Goal: Task Accomplishment & Management: Use online tool/utility

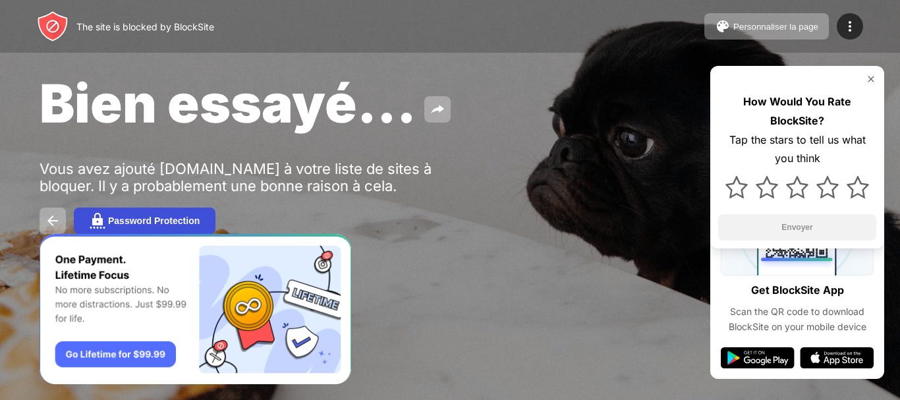
click at [159, 214] on button "Password Protection" at bounding box center [145, 220] width 142 height 26
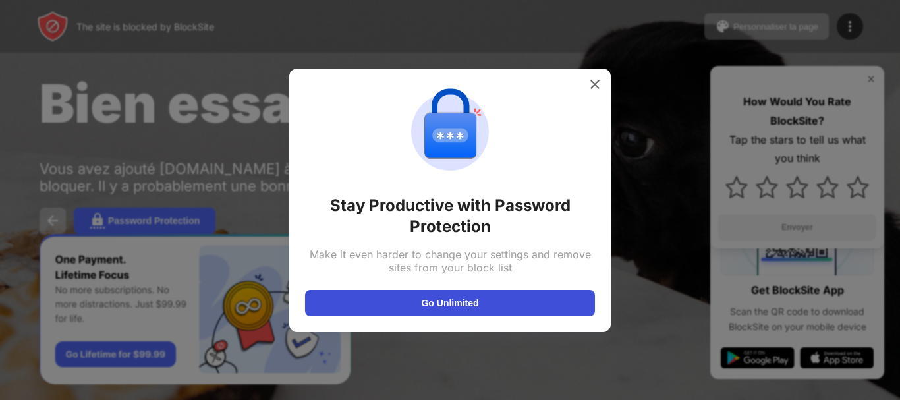
click at [450, 298] on button "Go Unlimited" at bounding box center [450, 303] width 290 height 26
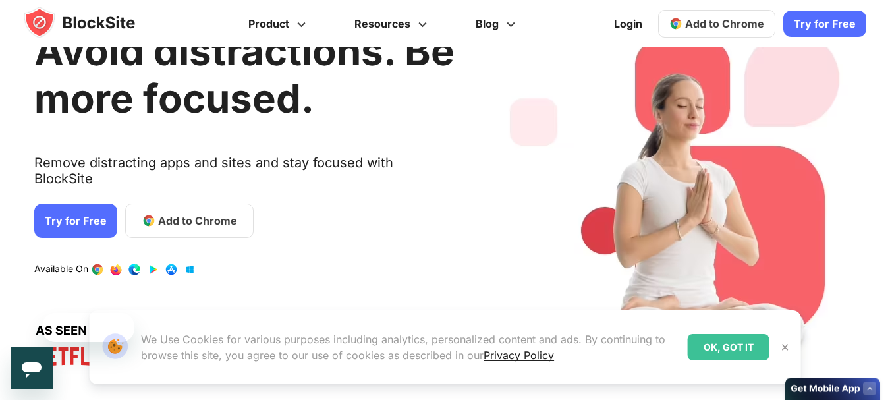
click at [187, 213] on span "Add to Chrome" at bounding box center [197, 221] width 79 height 16
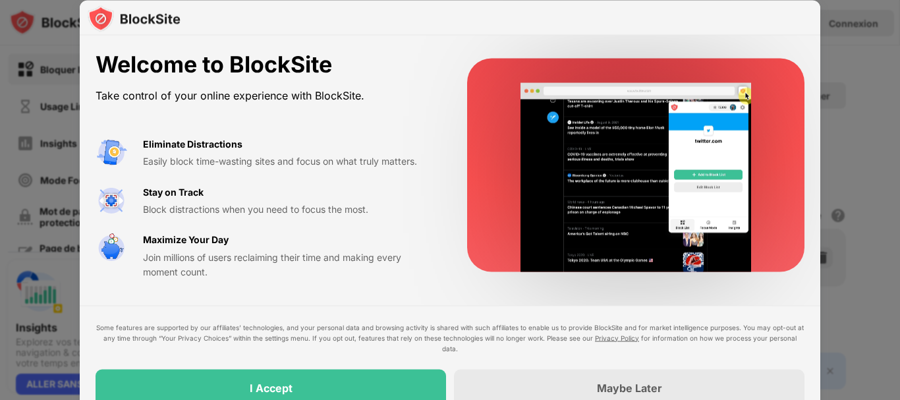
drag, startPoint x: 899, startPoint y: 22, endPoint x: 398, endPoint y: 346, distance: 596.5
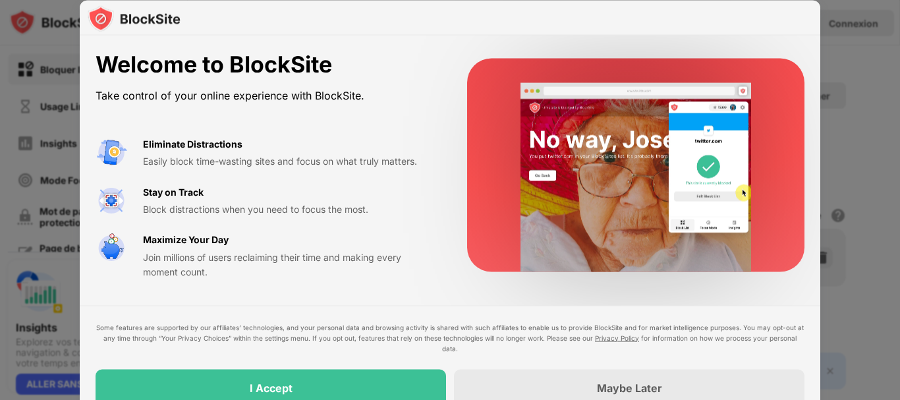
click at [869, 90] on div at bounding box center [450, 200] width 900 height 400
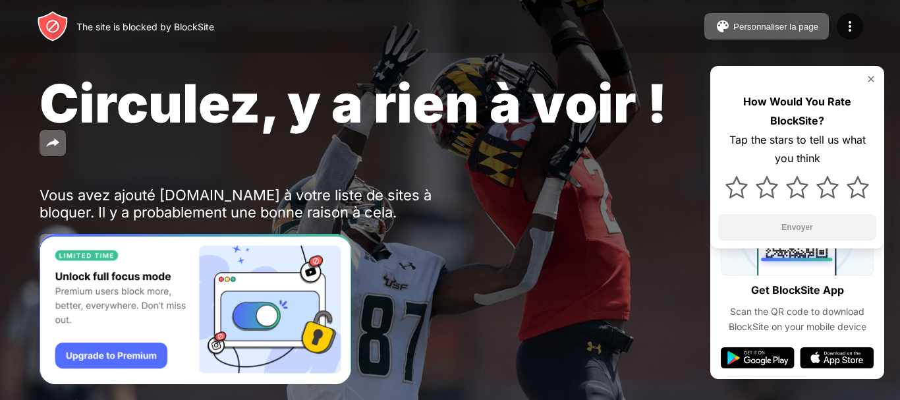
drag, startPoint x: 899, startPoint y: 36, endPoint x: 477, endPoint y: 163, distance: 440.9
click at [896, 51] on div "The site is blocked by BlockSite Personnaliser la page Modifier la liste des bl…" at bounding box center [450, 26] width 900 height 53
click at [466, 198] on div "Circulez, y a rien à voir ! Vous avez ajouté roblox.com à votre liste de sites …" at bounding box center [450, 165] width 900 height 331
click at [209, 194] on div "Vous avez ajouté roblox.com à votre liste de sites à bloquer. Il y a probableme…" at bounding box center [243, 203] width 407 height 34
click at [620, 159] on div "Circulez, y a rien à voir !" at bounding box center [368, 116] width 657 height 90
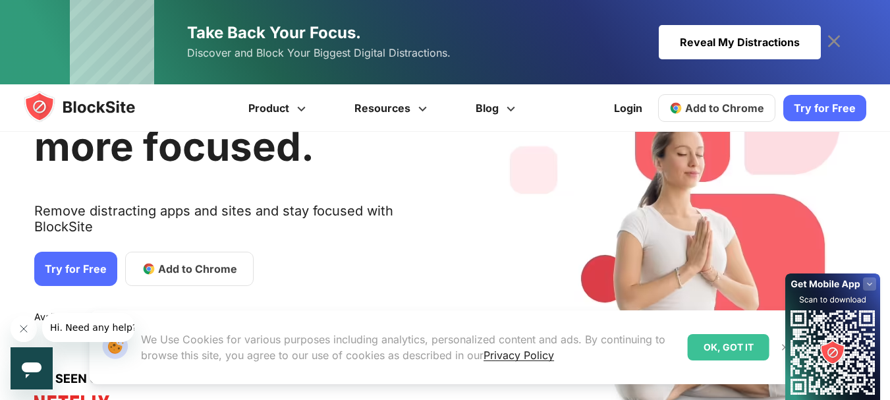
scroll to position [182, 0]
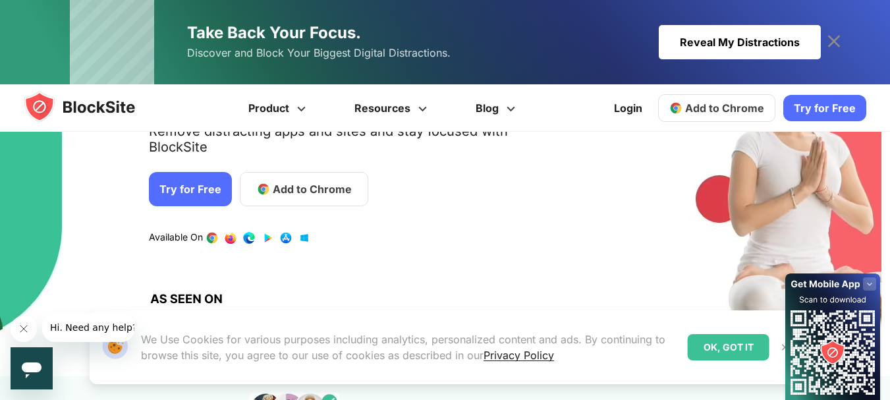
click at [185, 181] on link "Try for Free" at bounding box center [190, 189] width 83 height 34
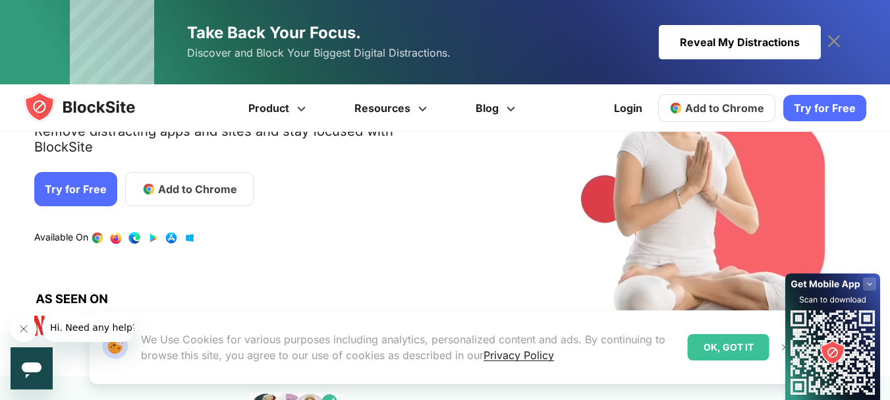
click at [254, 172] on link "Add to Chrome" at bounding box center [189, 189] width 128 height 34
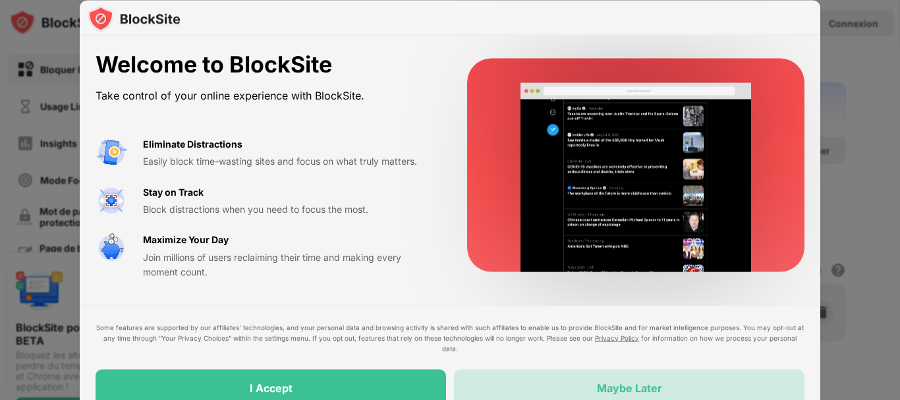
click at [593, 384] on div "Maybe Later" at bounding box center [629, 387] width 350 height 37
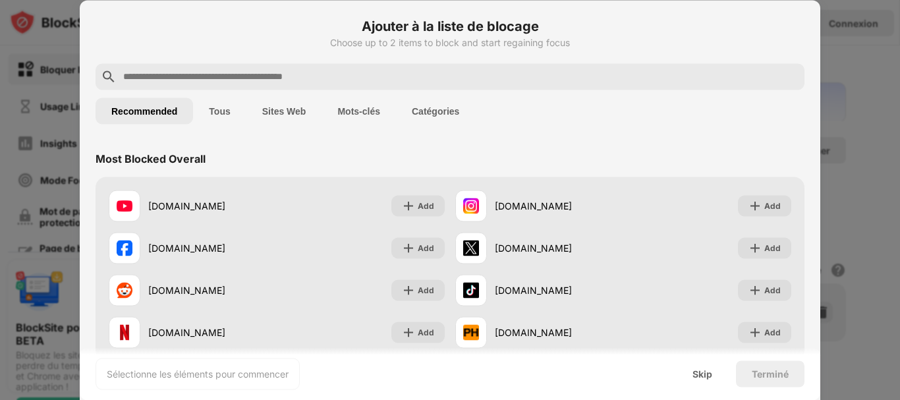
click at [327, 80] on input "text" at bounding box center [460, 76] width 677 height 16
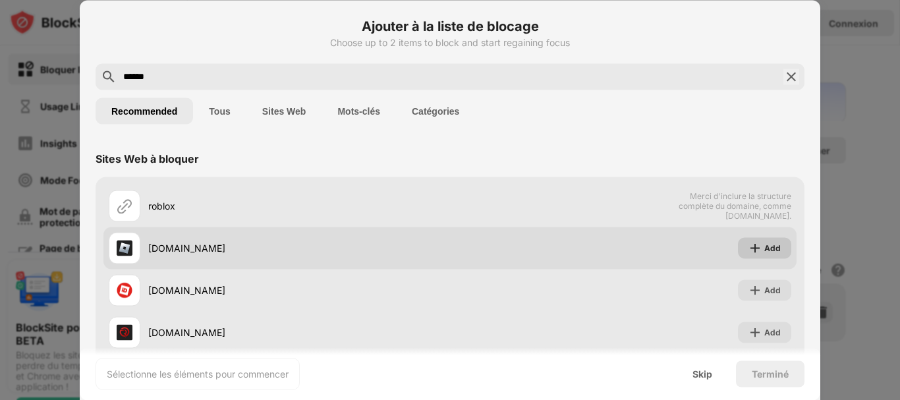
type input "******"
click at [751, 246] on img at bounding box center [754, 247] width 13 height 13
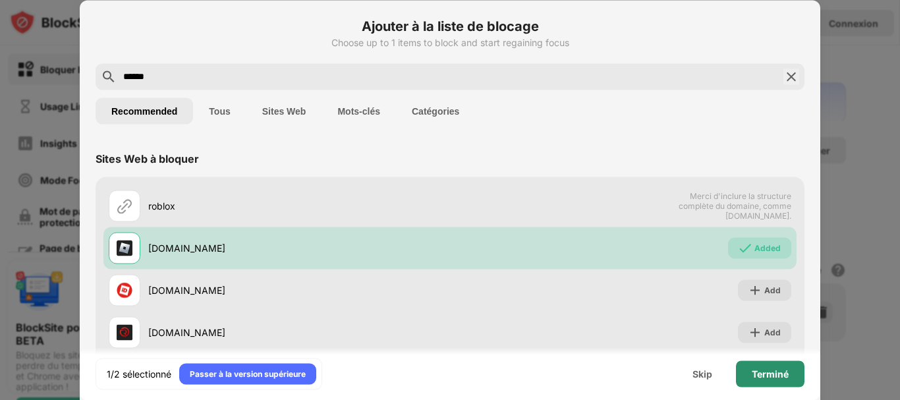
click at [757, 369] on div "Terminé" at bounding box center [769, 373] width 37 height 11
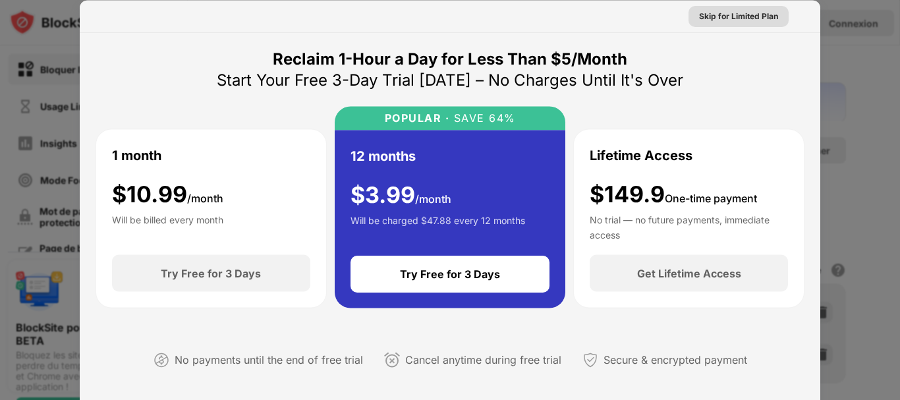
click at [732, 20] on div "Skip for Limited Plan" at bounding box center [738, 15] width 79 height 13
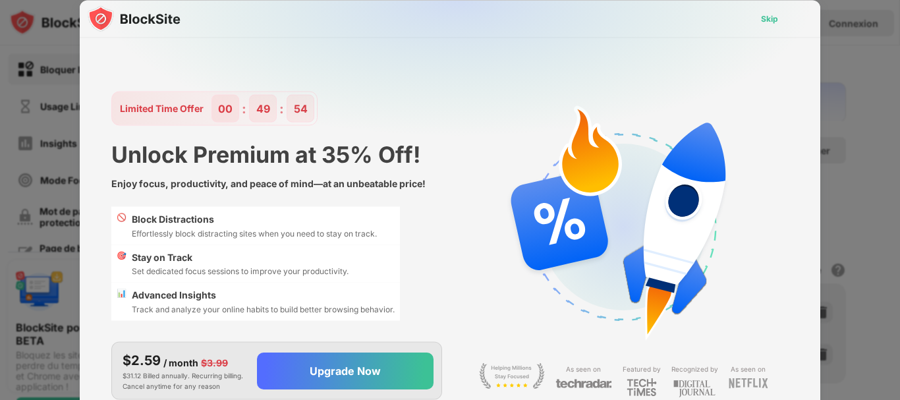
click at [771, 14] on div "Skip" at bounding box center [769, 18] width 17 height 13
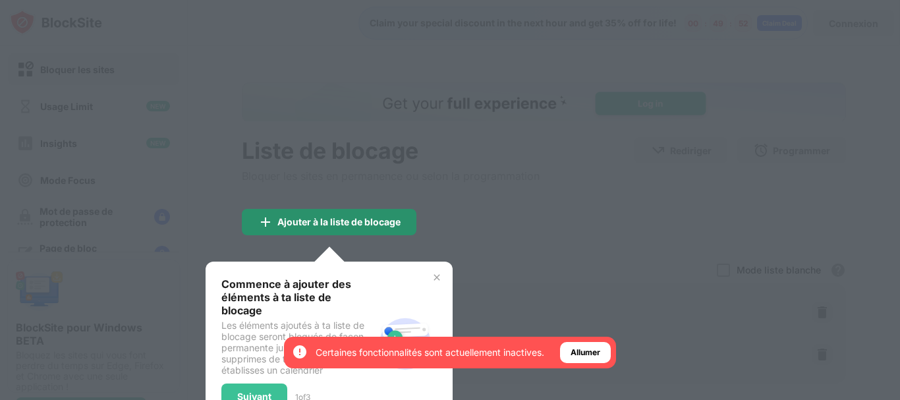
click at [364, 229] on div "Ajouter à la liste de blocage" at bounding box center [329, 222] width 175 height 26
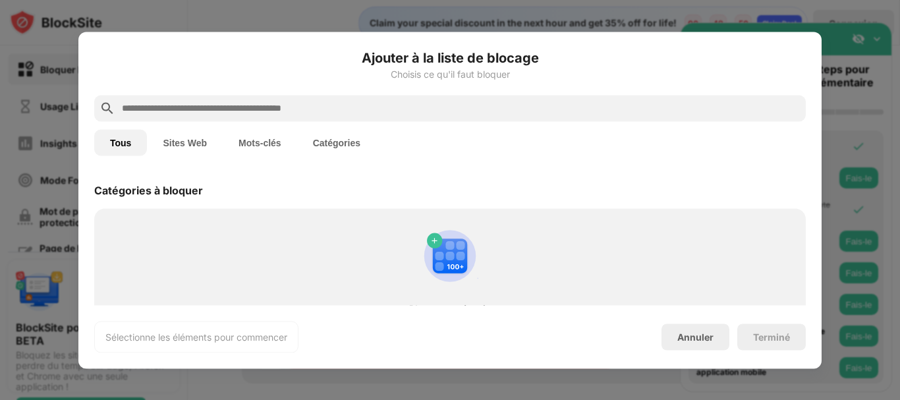
click at [187, 155] on div "Tous Sites Web Mots-clés Catégories" at bounding box center [449, 142] width 711 height 42
click at [188, 153] on button "Sites Web" at bounding box center [185, 142] width 76 height 26
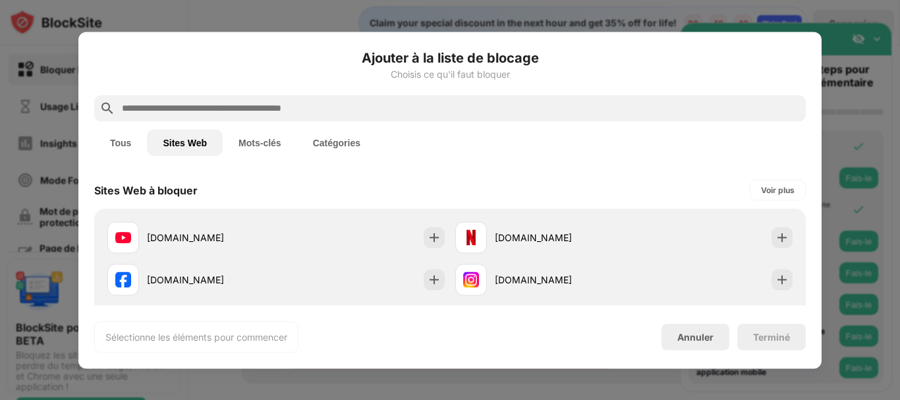
drag, startPoint x: 151, startPoint y: 145, endPoint x: 117, endPoint y: 150, distance: 34.7
click at [151, 145] on button "Sites Web" at bounding box center [185, 142] width 76 height 26
click at [115, 151] on button "Tous" at bounding box center [120, 142] width 53 height 26
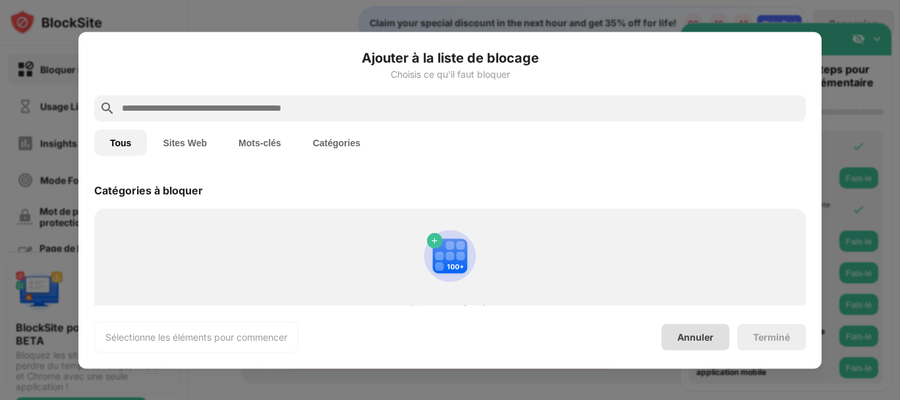
click at [703, 349] on div "Annuler" at bounding box center [695, 336] width 68 height 26
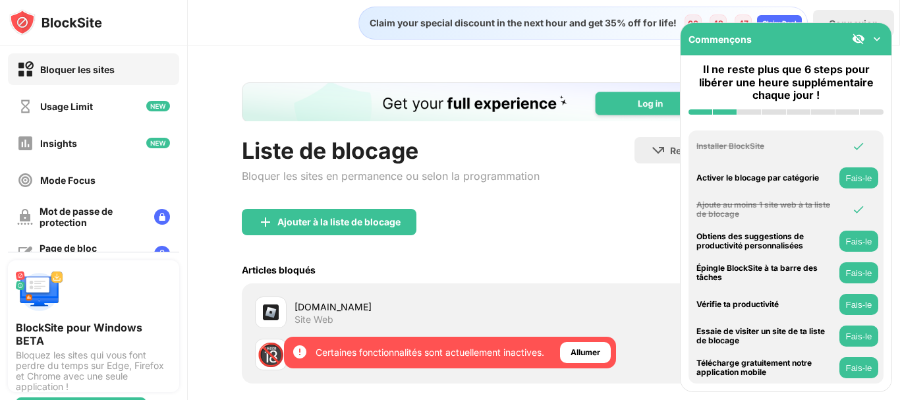
scroll to position [11, 0]
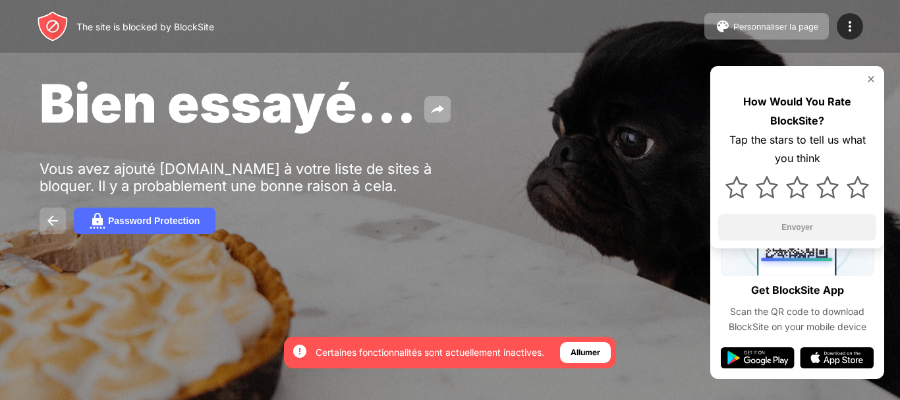
click at [46, 215] on img at bounding box center [53, 221] width 16 height 16
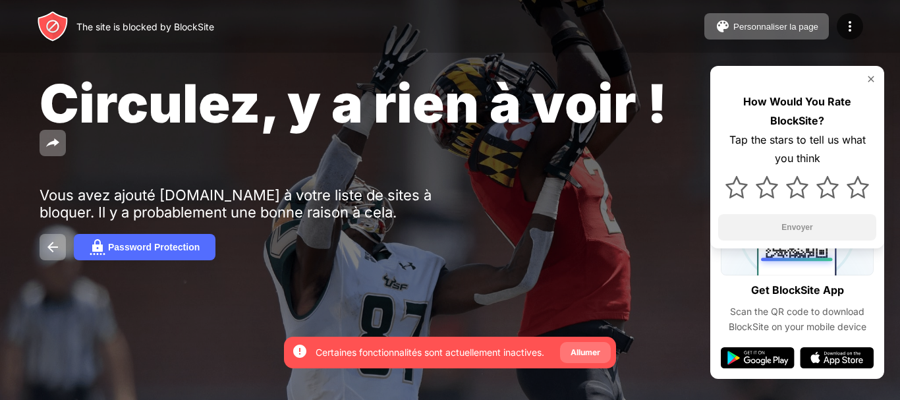
click at [593, 352] on div "Allumer" at bounding box center [585, 352] width 30 height 13
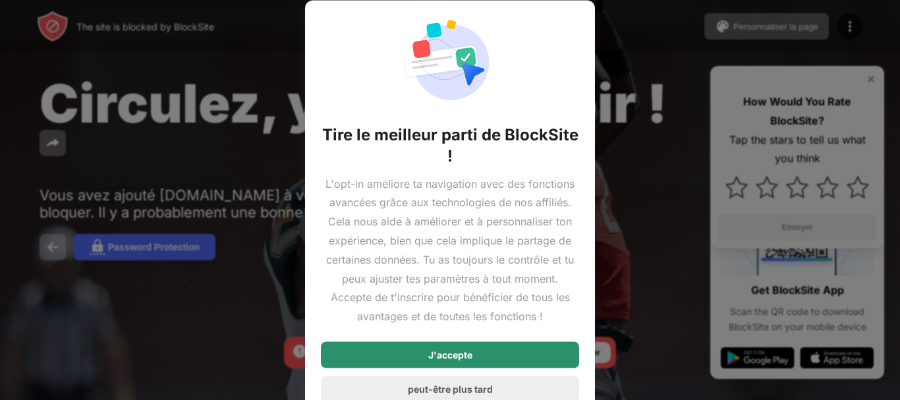
click at [520, 358] on div "J'accepte" at bounding box center [450, 354] width 258 height 26
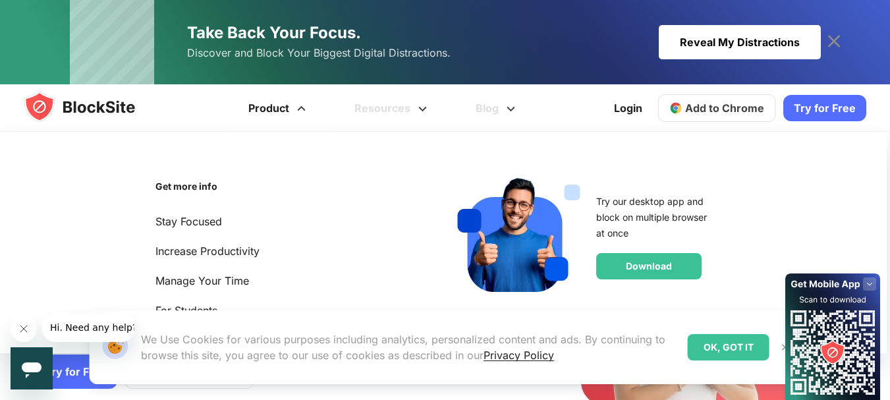
click at [844, 237] on li "Get more info Stay Focused Increase Productivity Manage Your Time For Students …" at bounding box center [441, 244] width 827 height 163
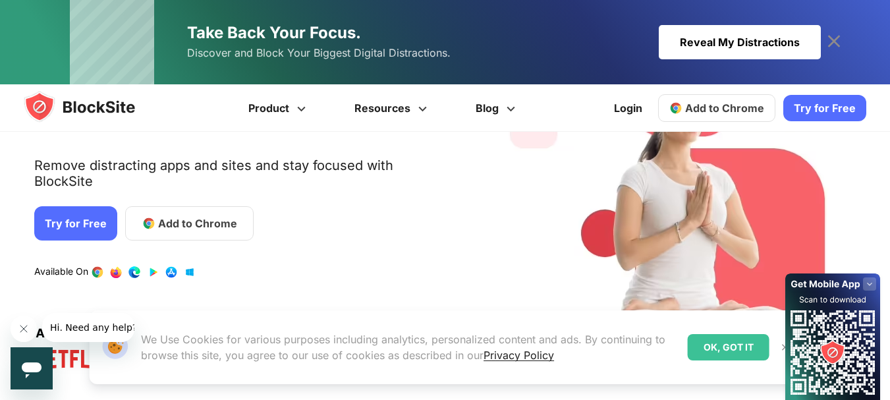
scroll to position [211, 0]
